Goal: Navigation & Orientation: Find specific page/section

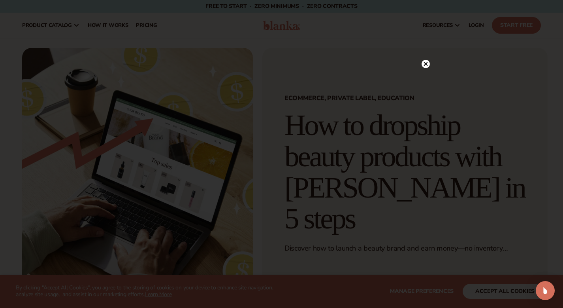
click at [429, 62] on circle at bounding box center [426, 64] width 8 height 8
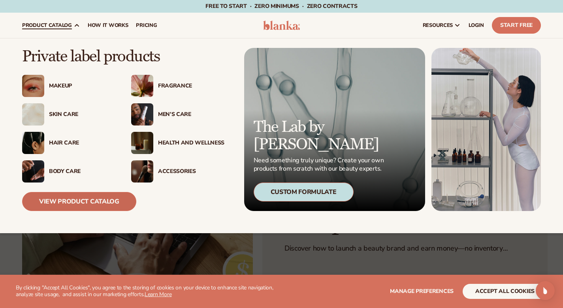
click at [74, 205] on link "View Product Catalog" at bounding box center [79, 201] width 114 height 19
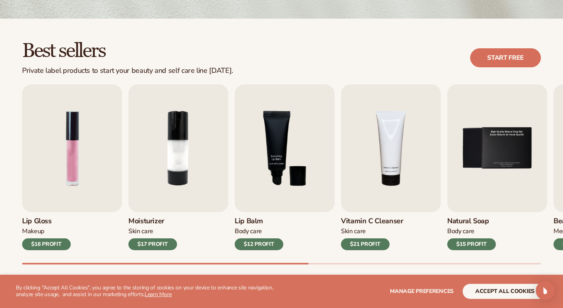
scroll to position [204, 0]
